Goal: Transaction & Acquisition: Download file/media

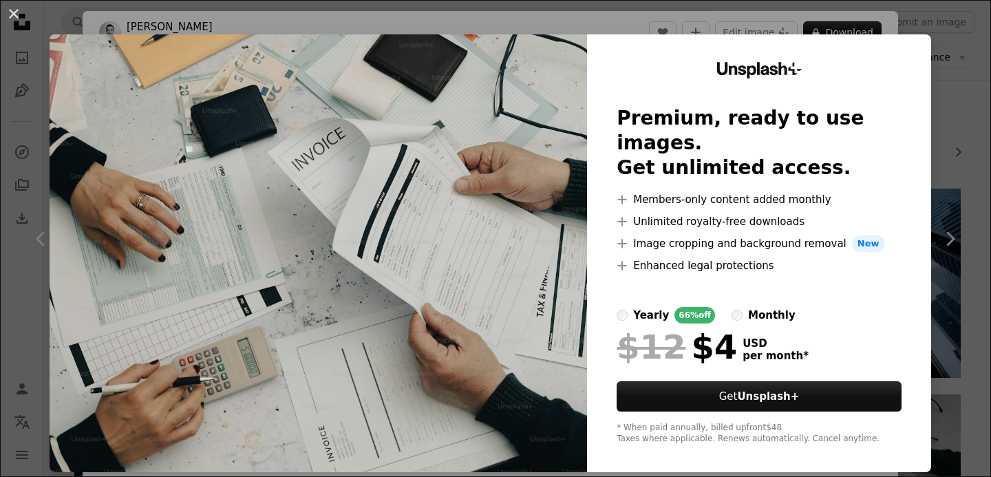
scroll to position [257, 0]
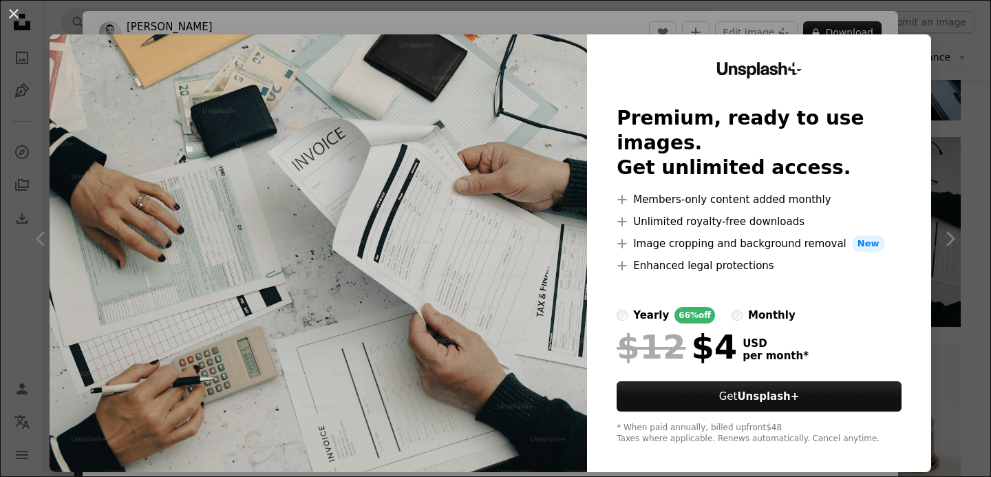
click at [627, 14] on div "An X shape Unsplash+ Premium, ready to use images. Get unlimited access. A plus…" at bounding box center [495, 238] width 991 height 477
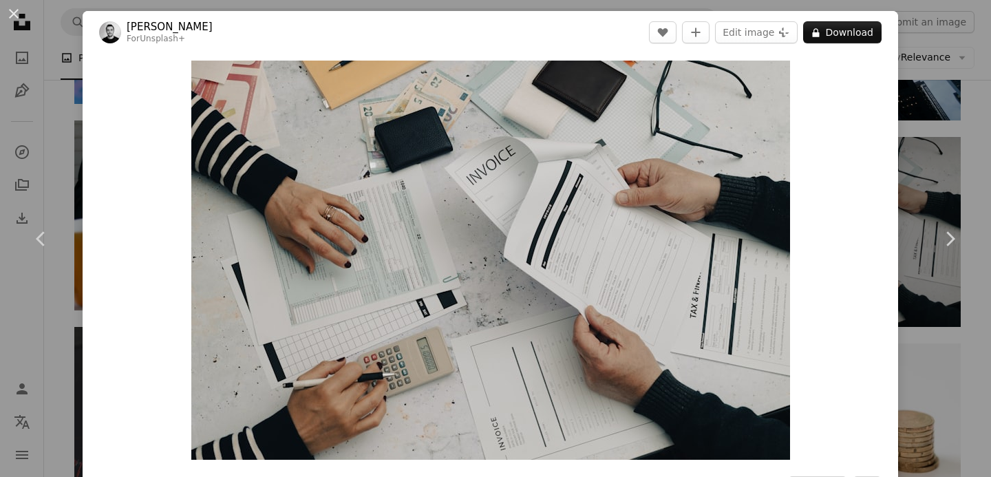
click at [31, 44] on div "An X shape Chevron left Chevron right [PERSON_NAME] For Unsplash+ A heart A plu…" at bounding box center [495, 238] width 991 height 477
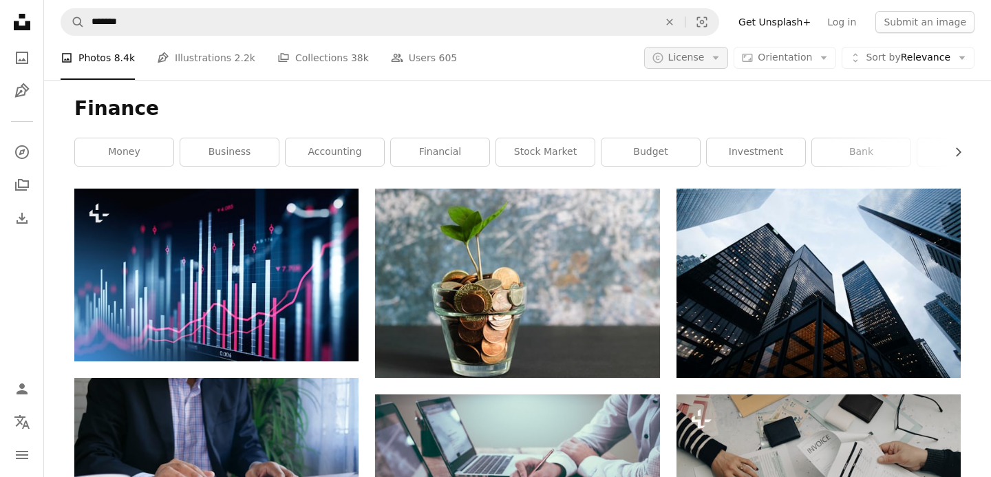
click at [682, 57] on span "License" at bounding box center [686, 57] width 36 height 11
click at [680, 167] on span "Free" at bounding box center [722, 168] width 84 height 14
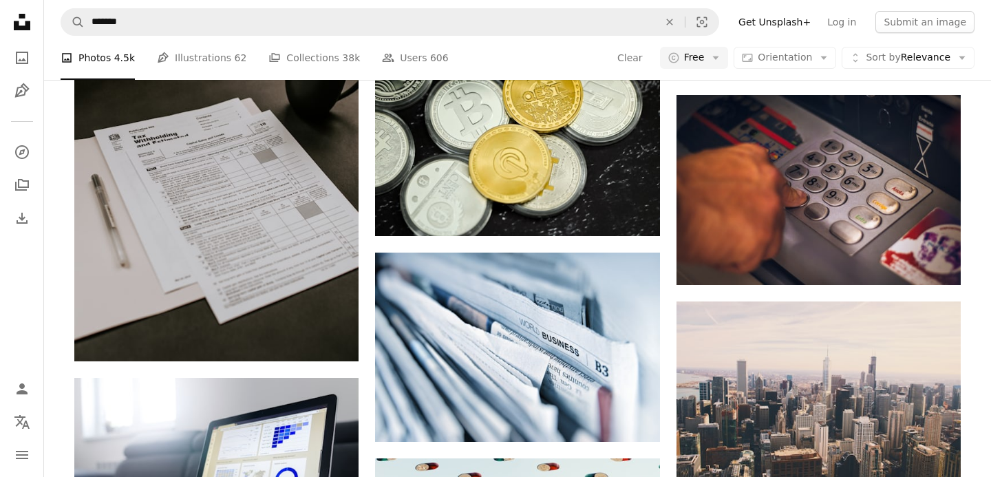
scroll to position [4513, 0]
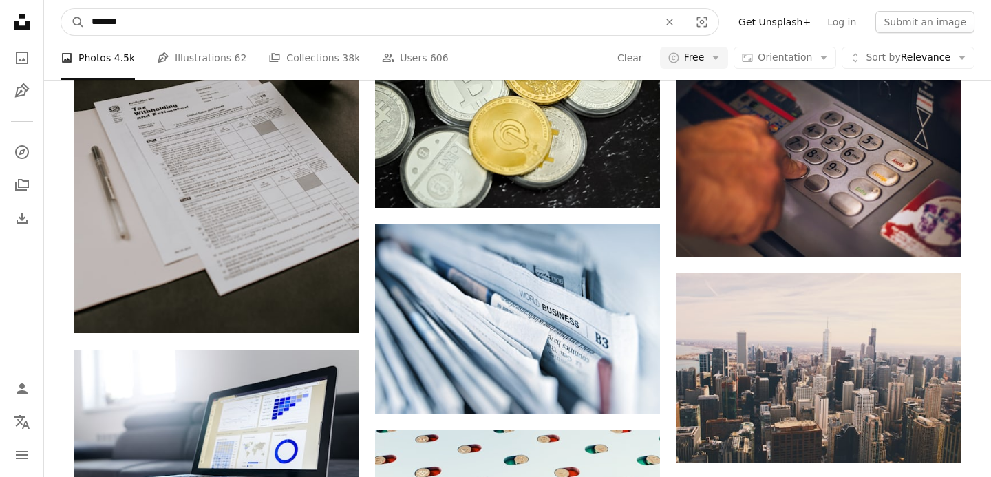
click at [167, 29] on input "*******" at bounding box center [370, 22] width 570 height 26
type input "**********"
click at [61, 9] on button "A magnifying glass" at bounding box center [72, 22] width 23 height 26
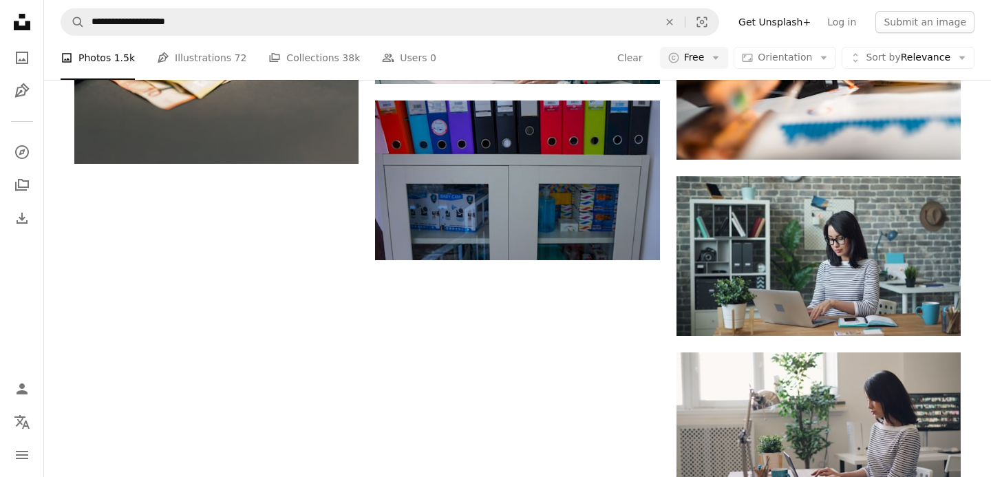
scroll to position [1402, 0]
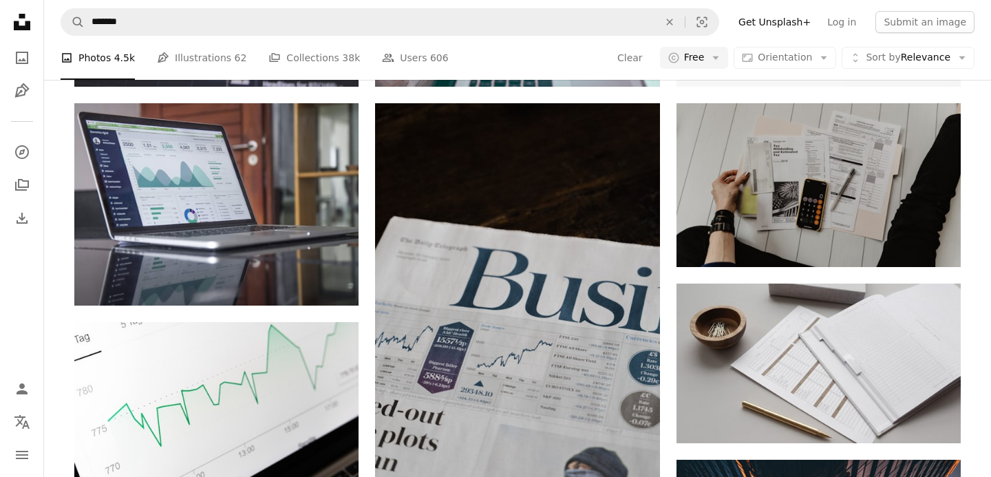
scroll to position [516, 0]
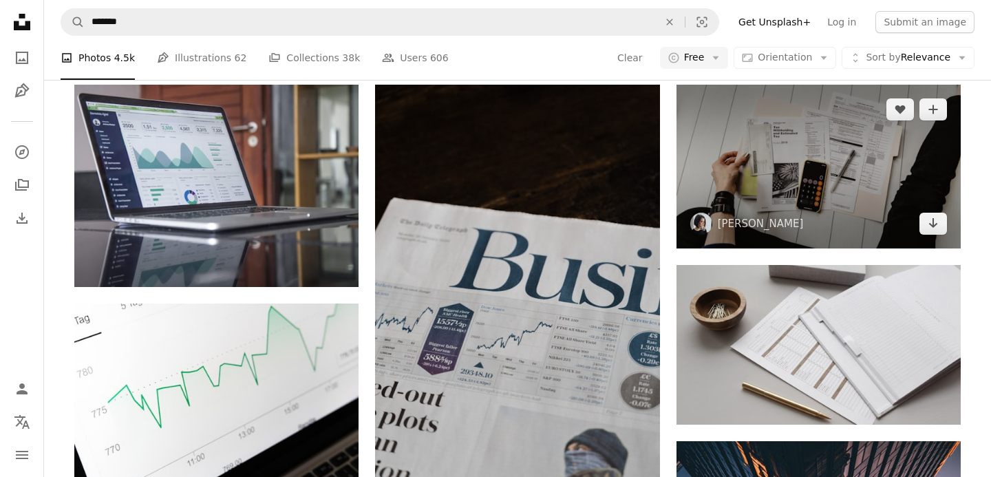
click at [808, 142] on img at bounding box center [818, 166] width 284 height 163
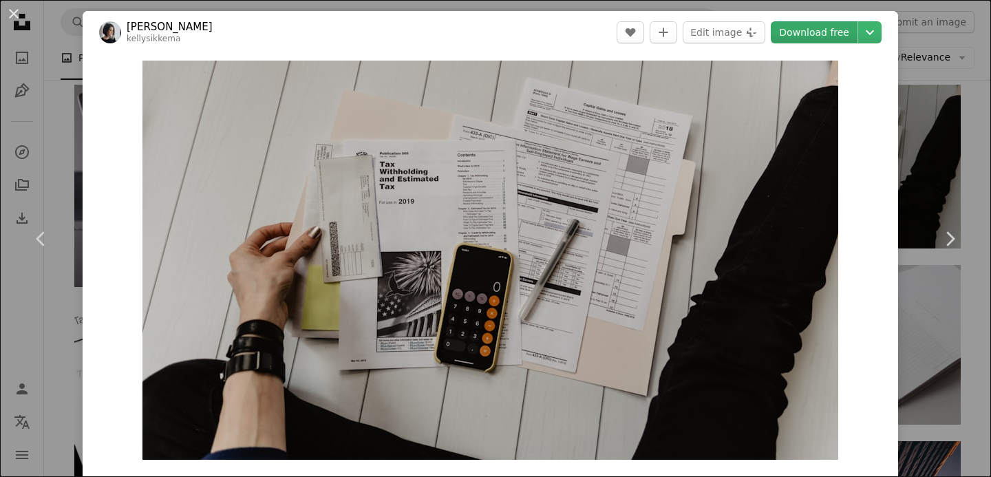
click at [817, 32] on link "Download free" at bounding box center [814, 32] width 87 height 22
